Goal: Transaction & Acquisition: Obtain resource

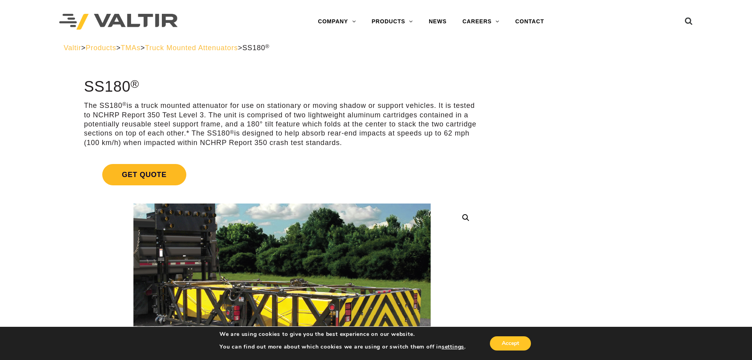
click at [163, 174] on span "Get Quote" at bounding box center [144, 174] width 84 height 21
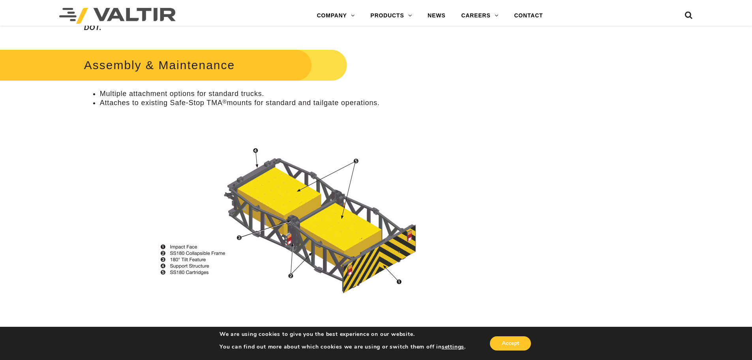
scroll to position [355, 0]
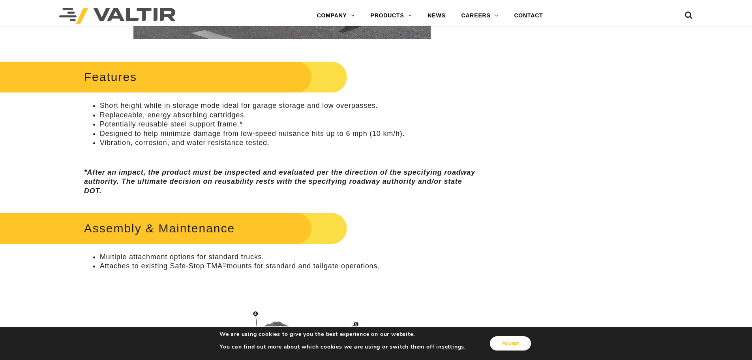
drag, startPoint x: 508, startPoint y: 342, endPoint x: 501, endPoint y: 336, distance: 9.0
click at [508, 342] on button "Accept" at bounding box center [510, 343] width 41 height 14
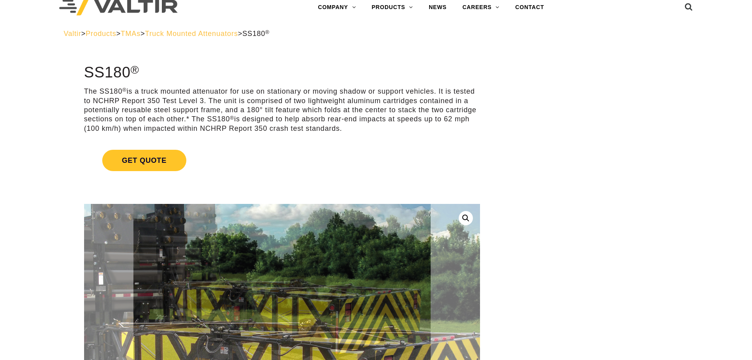
scroll to position [0, 0]
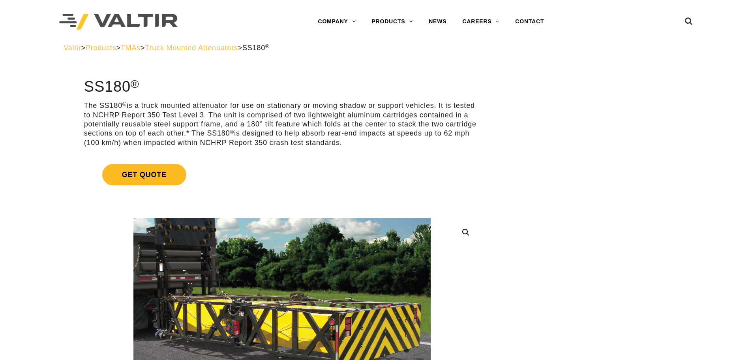
click at [151, 180] on span "Get Quote" at bounding box center [144, 174] width 84 height 21
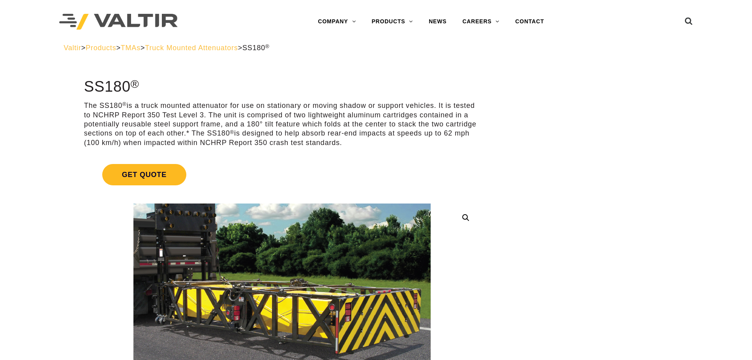
click at [148, 176] on span "Get Quote" at bounding box center [144, 174] width 84 height 21
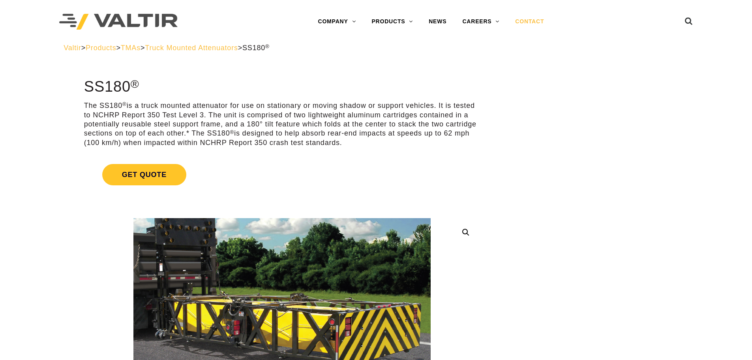
click at [529, 22] on link "CONTACT" at bounding box center [529, 22] width 45 height 16
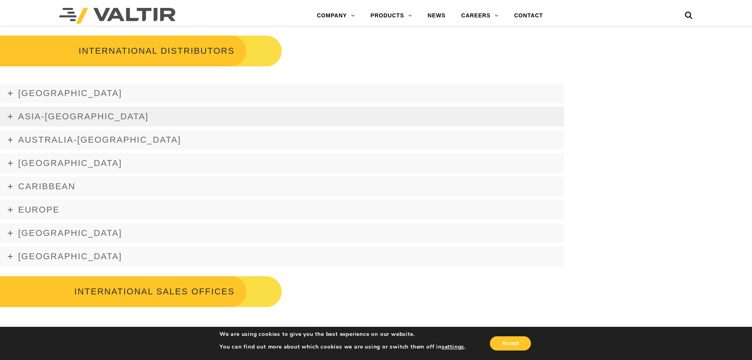
scroll to position [987, 0]
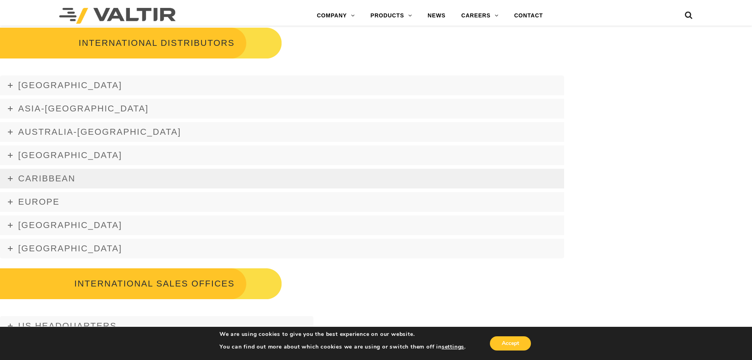
click at [12, 178] on link "Caribbean" at bounding box center [282, 179] width 564 height 20
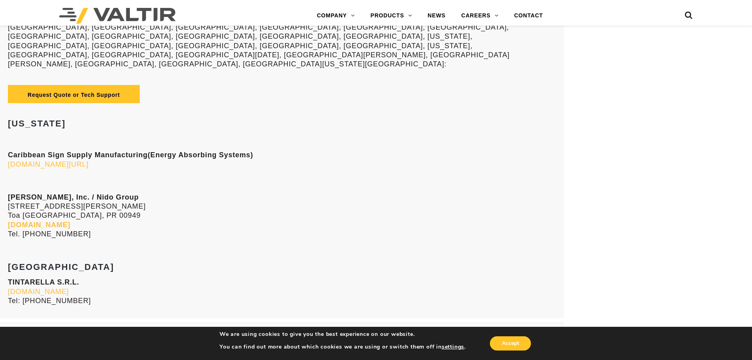
scroll to position [1184, 0]
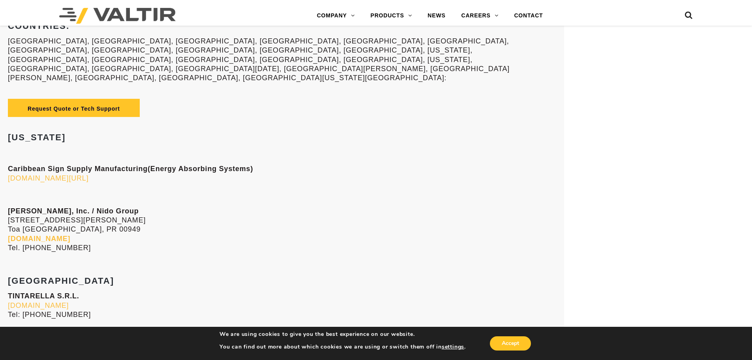
click at [133, 216] on p "Rafael J. Nido, Inc. / Nido Group 100, Road 866, Candelaria Arenas Toa Baja, PR…" at bounding box center [282, 229] width 548 height 46
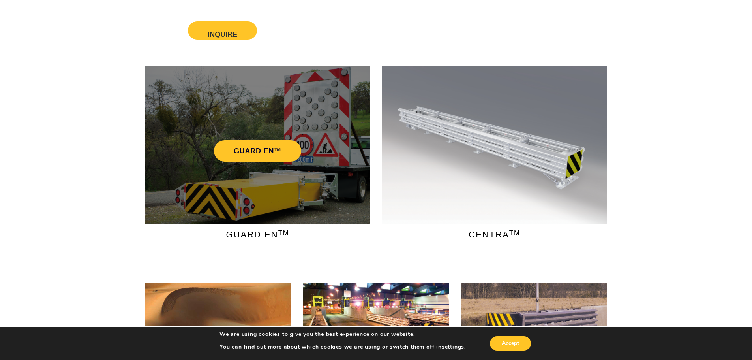
scroll to position [0, 0]
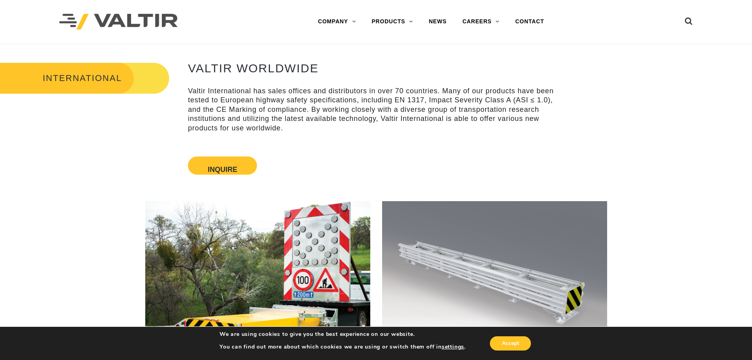
scroll to position [987, 0]
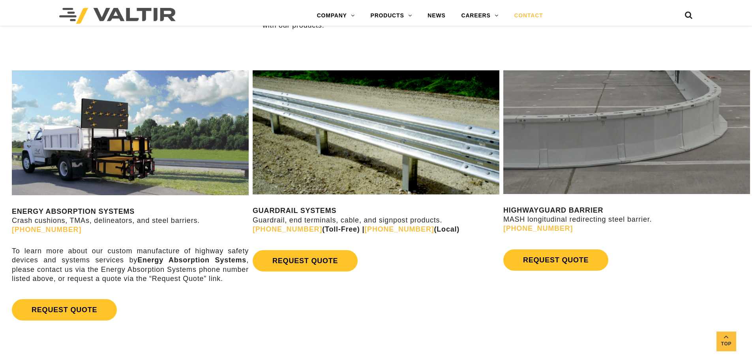
scroll to position [434, 0]
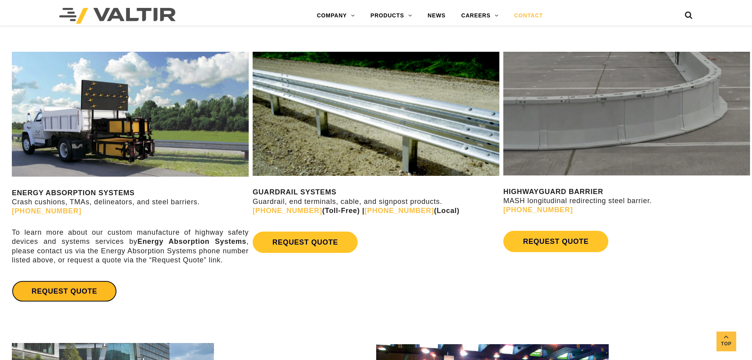
click at [60, 294] on link "REQUEST QUOTE" at bounding box center [64, 290] width 105 height 21
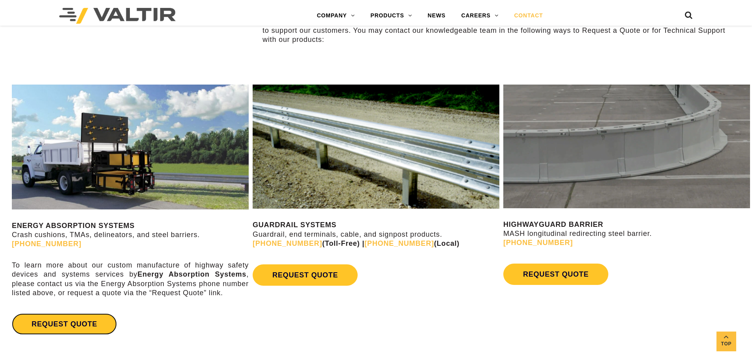
scroll to position [395, 0]
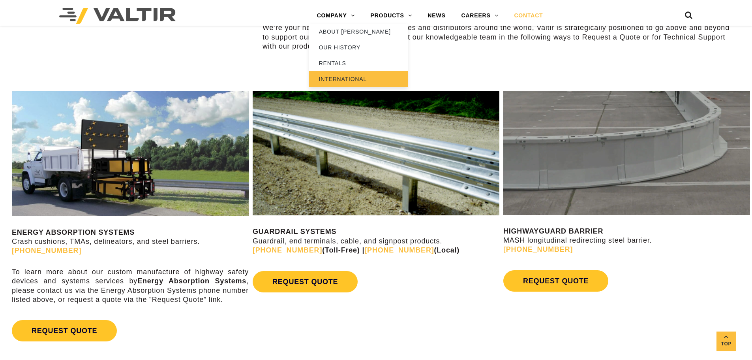
click at [337, 77] on link "INTERNATIONAL" at bounding box center [358, 79] width 99 height 16
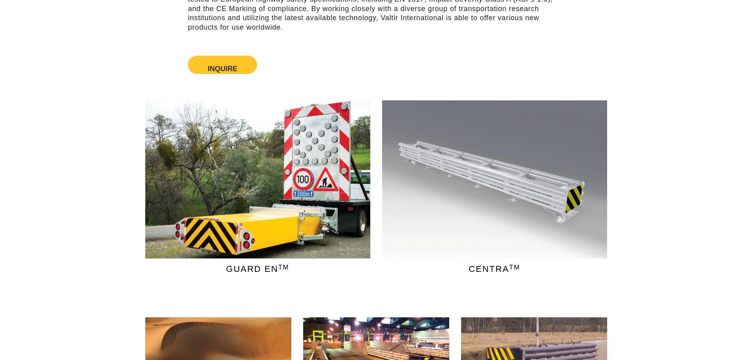
scroll to position [118, 0]
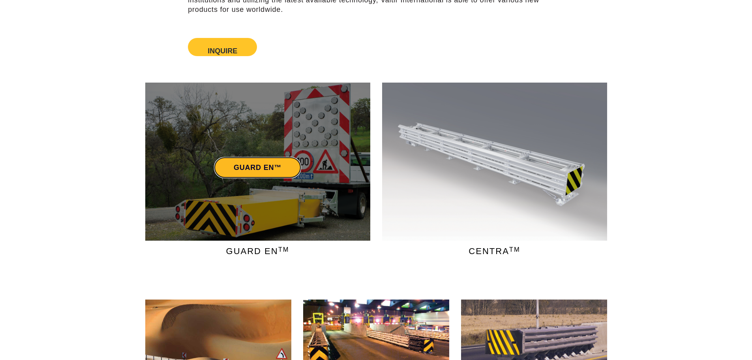
click at [251, 168] on link "GUARD EN™" at bounding box center [257, 167] width 87 height 21
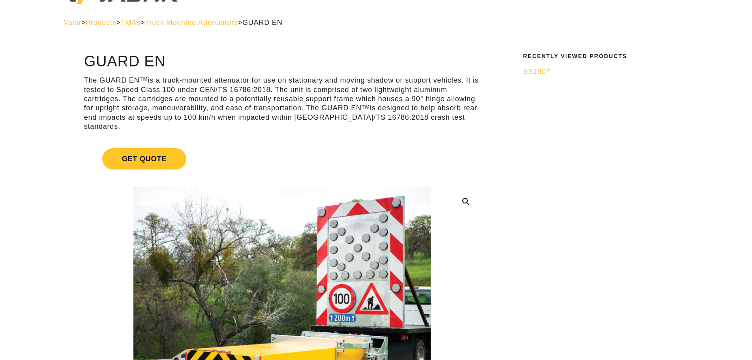
scroll to position [39, 0]
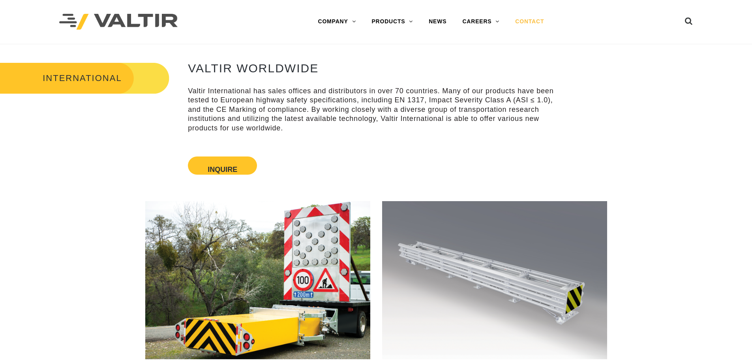
click at [528, 24] on link "CONTACT" at bounding box center [529, 22] width 45 height 16
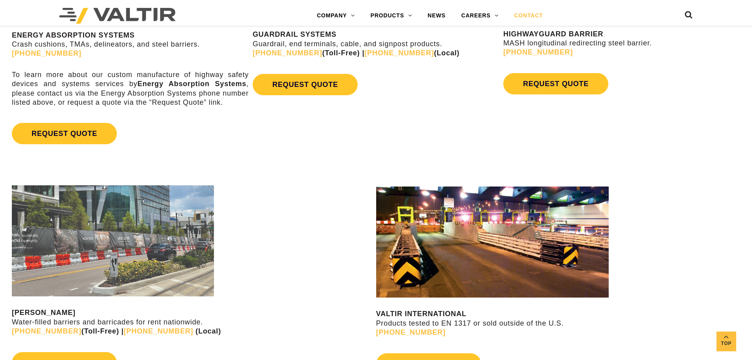
scroll to position [592, 0]
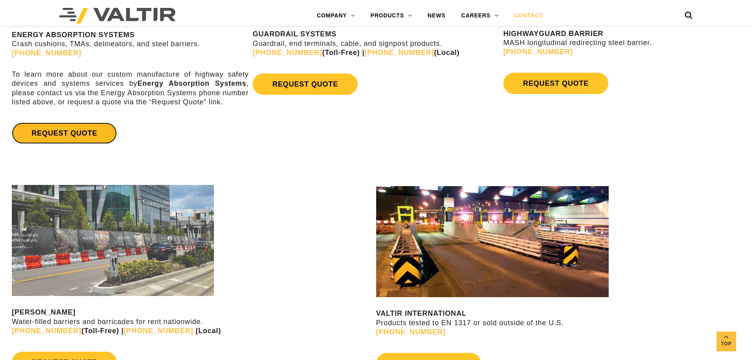
click at [41, 137] on link "REQUEST QUOTE" at bounding box center [64, 132] width 105 height 21
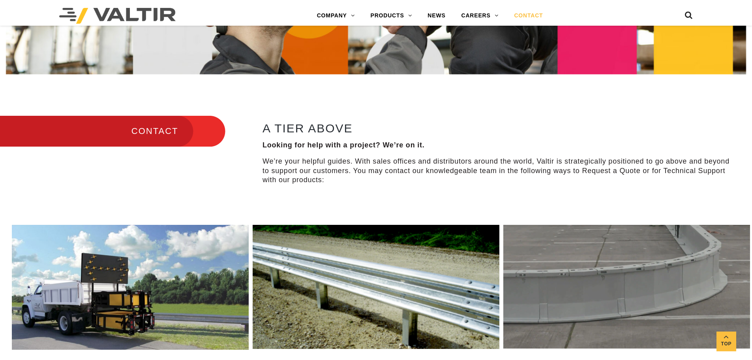
scroll to position [276, 0]
